Goal: Information Seeking & Learning: Check status

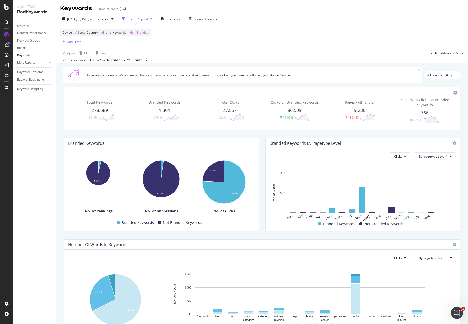
click at [143, 60] on span "[DATE]" at bounding box center [139, 60] width 10 height 5
click at [154, 106] on div "[DATE]" at bounding box center [156, 105] width 26 height 5
click at [25, 26] on div "Overview" at bounding box center [23, 25] width 12 height 5
